Goal: Information Seeking & Learning: Find specific fact

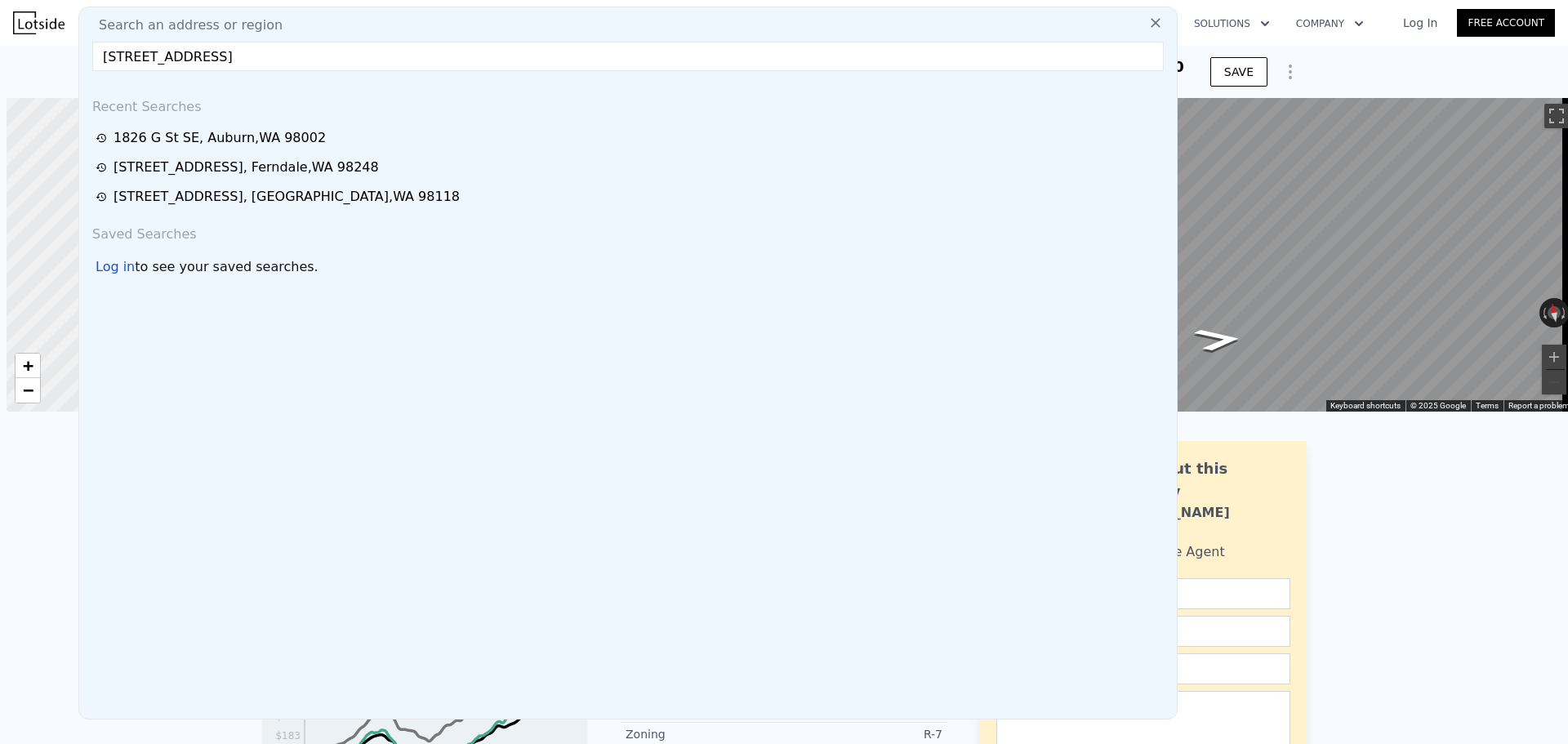
scroll to position [0, 7]
click at [357, 57] on input "[STREET_ADDRESS]" at bounding box center [628, 56] width 1072 height 29
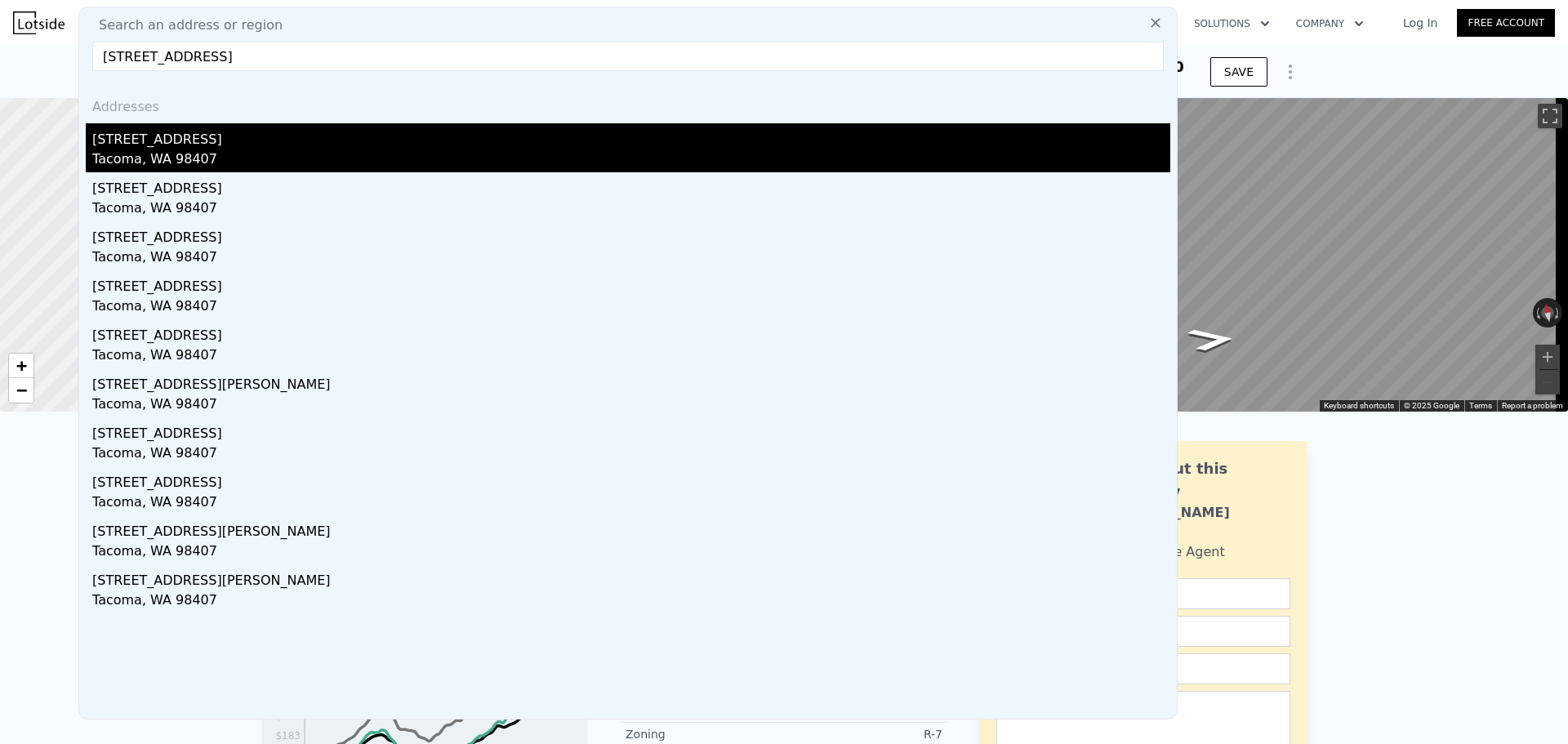
type input "[STREET_ADDRESS]"
click at [147, 145] on div "[STREET_ADDRESS]" at bounding box center [631, 136] width 1078 height 26
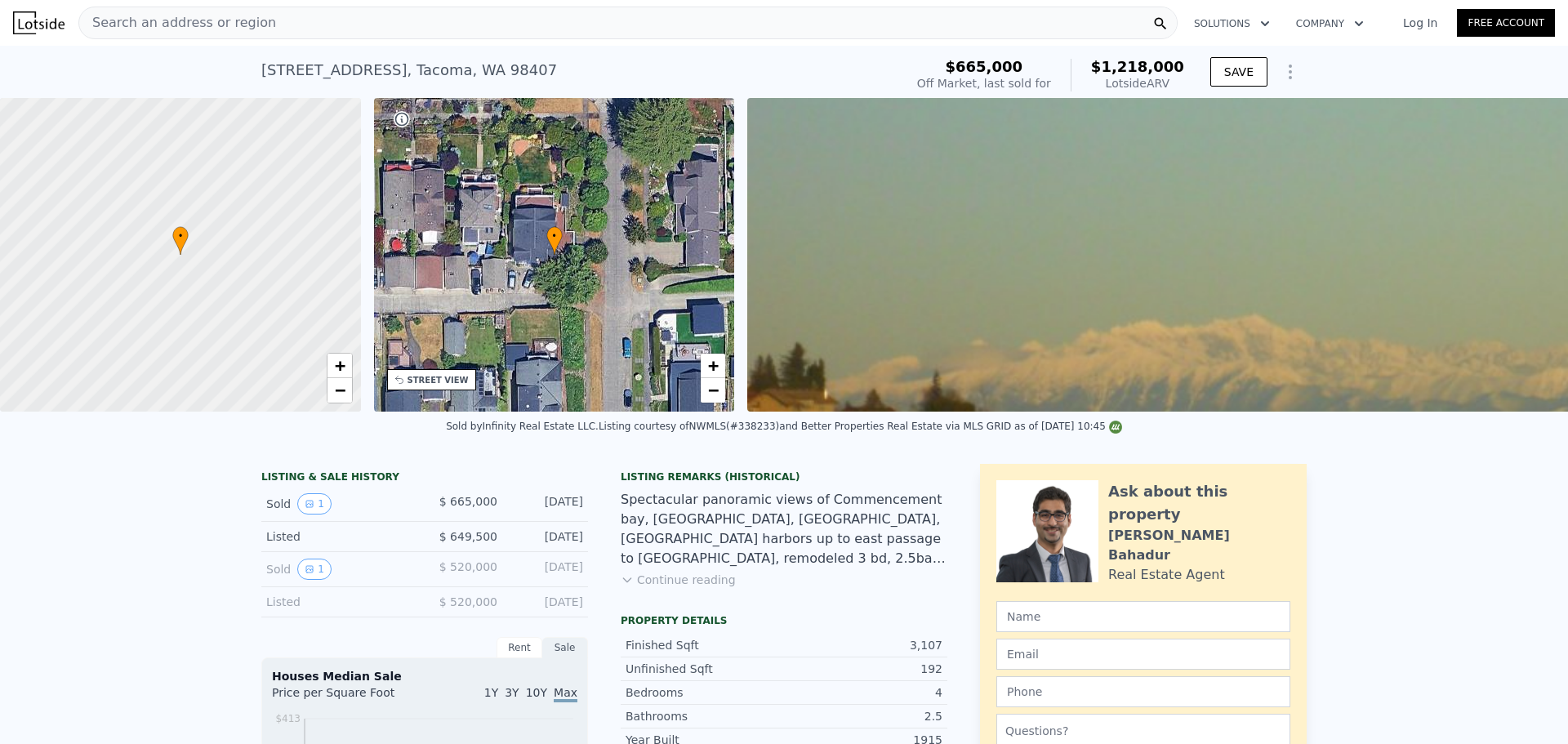
click at [419, 18] on div "Search an address or region" at bounding box center [628, 23] width 1099 height 33
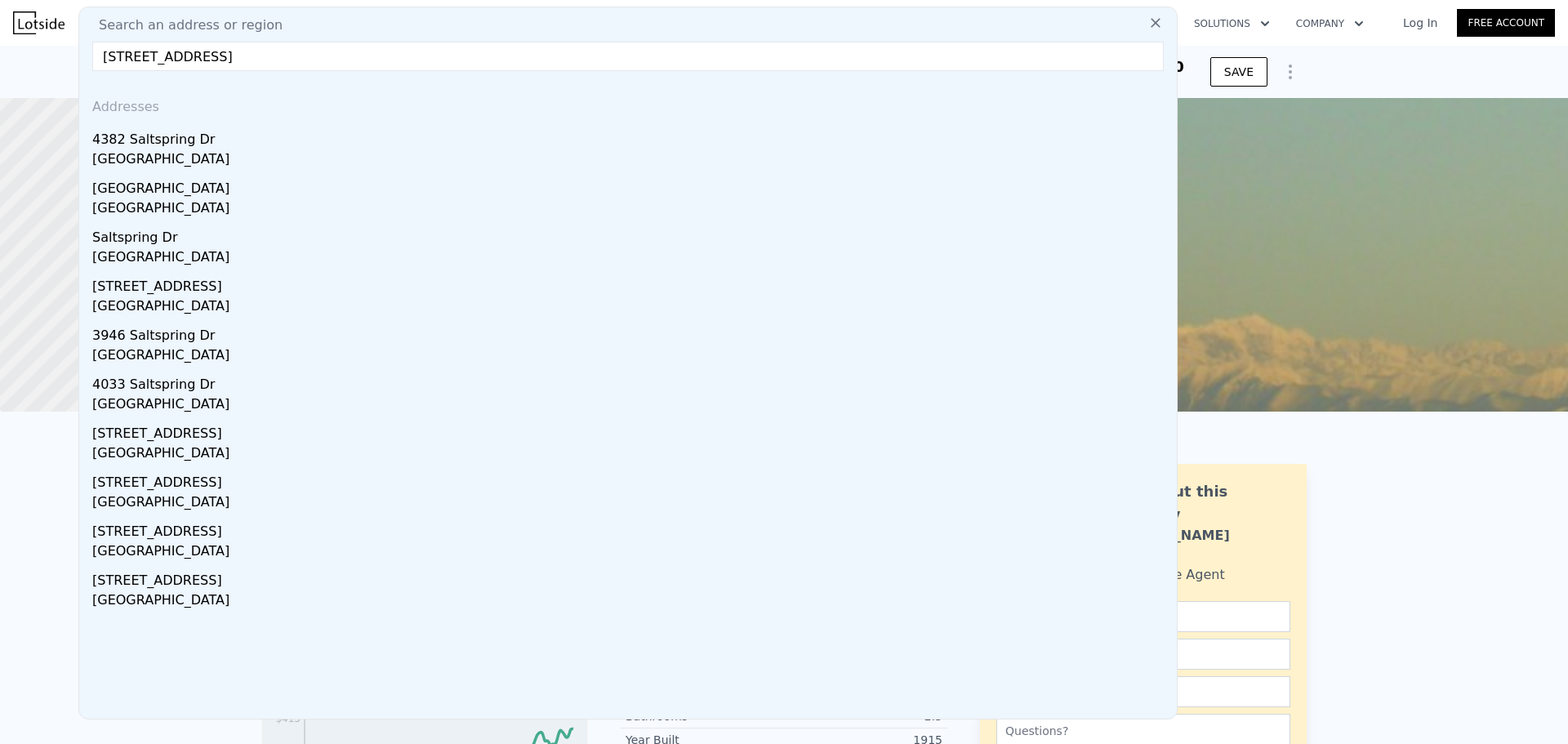
click at [265, 154] on div "[GEOGRAPHIC_DATA]" at bounding box center [631, 161] width 1078 height 23
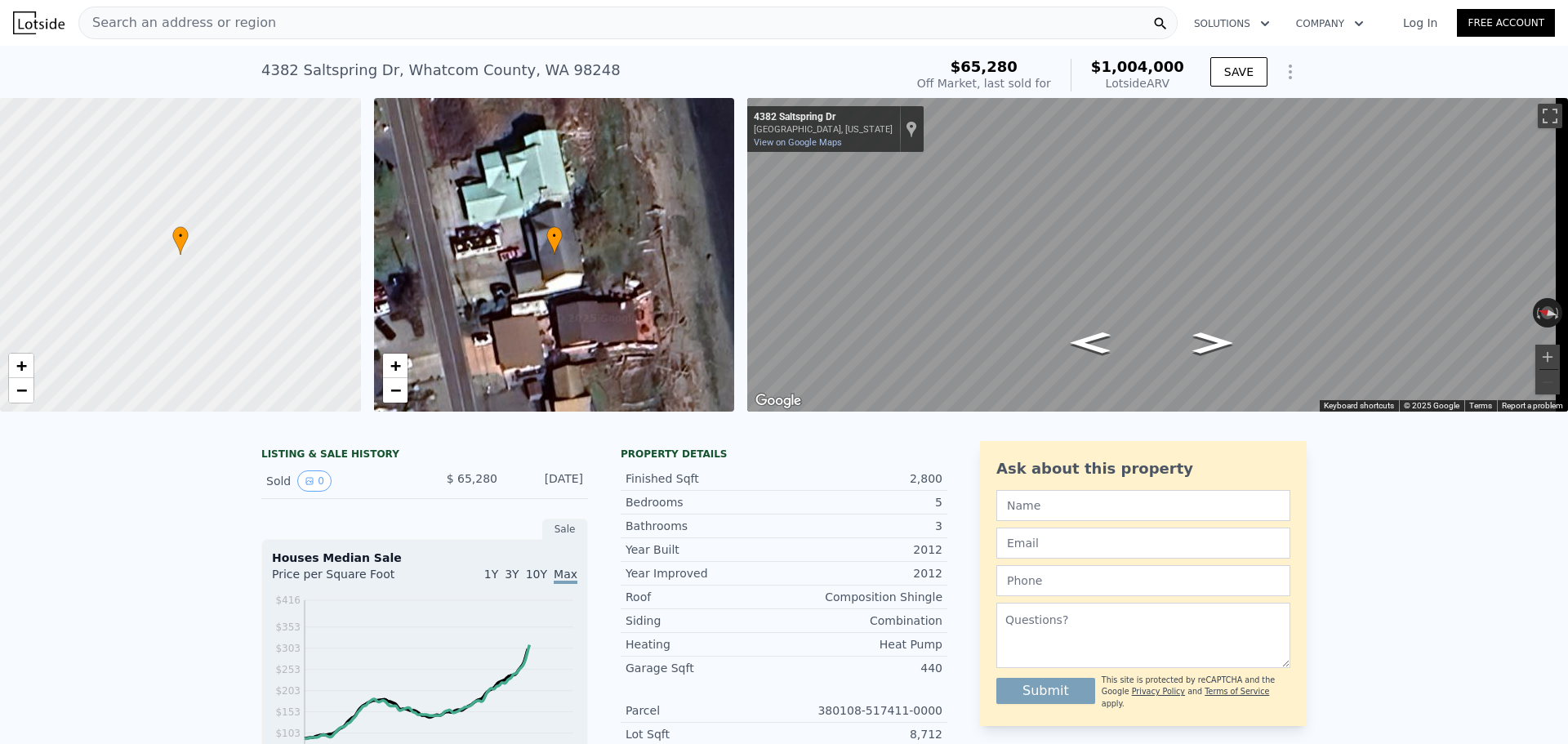
drag, startPoint x: 1141, startPoint y: 75, endPoint x: 1103, endPoint y: 64, distance: 39.6
click at [1103, 64] on div "$1,004,000 Lotside ARV" at bounding box center [1127, 76] width 114 height 33
copy div "1,004,000 Lotside ARV"
